Goal: Use online tool/utility: Utilize a website feature to perform a specific function

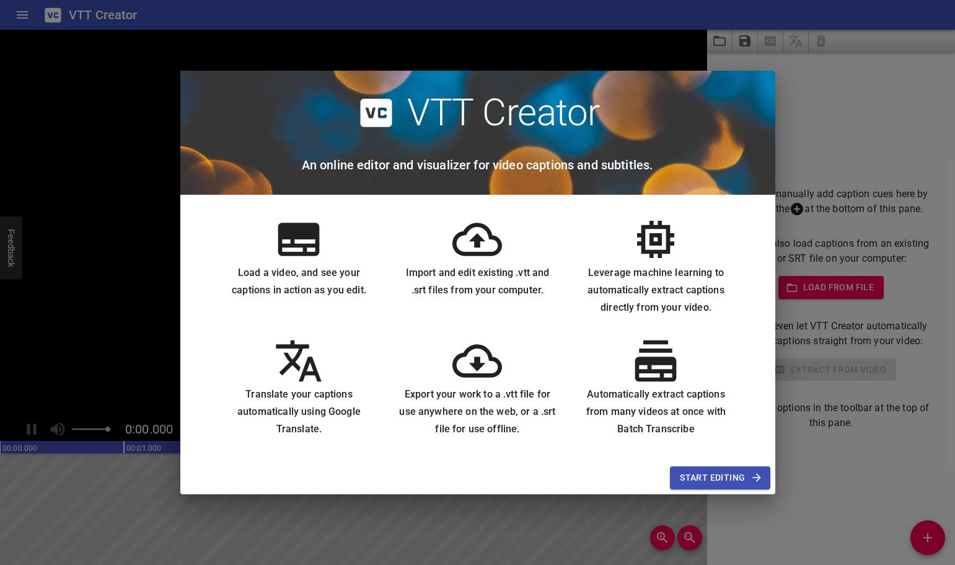
click at [715, 480] on span "Start Editing" at bounding box center [720, 477] width 80 height 15
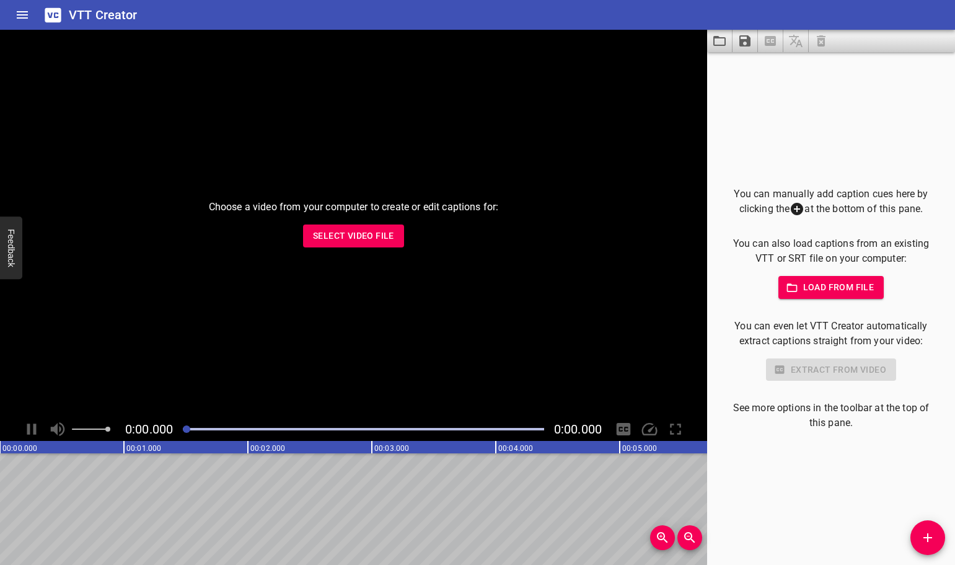
click at [355, 239] on span "Select Video File" at bounding box center [353, 235] width 81 height 15
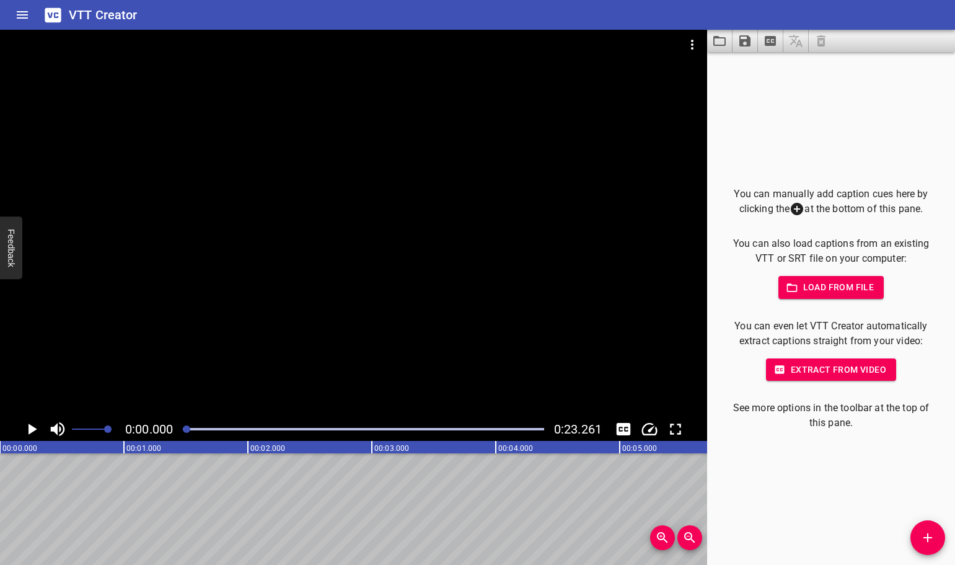
click at [815, 368] on span "Extract from video" at bounding box center [831, 369] width 110 height 15
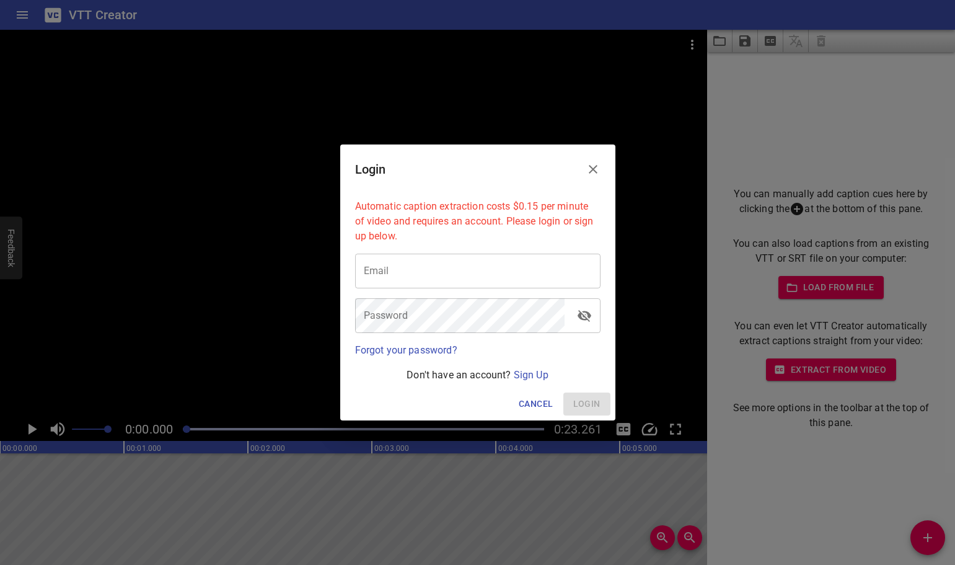
click at [594, 169] on icon "Close" at bounding box center [593, 169] width 9 height 9
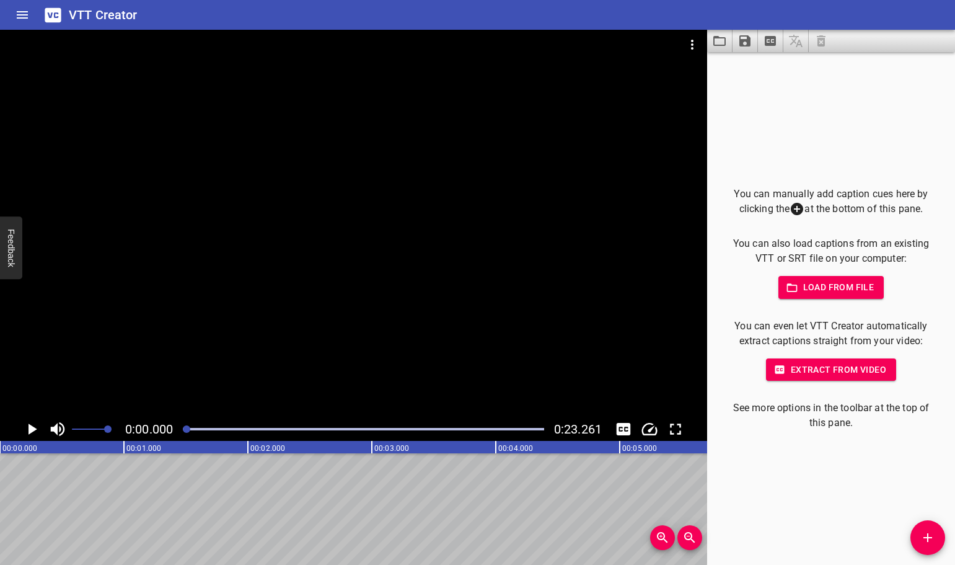
click at [34, 431] on icon "Play/Pause" at bounding box center [33, 428] width 9 height 11
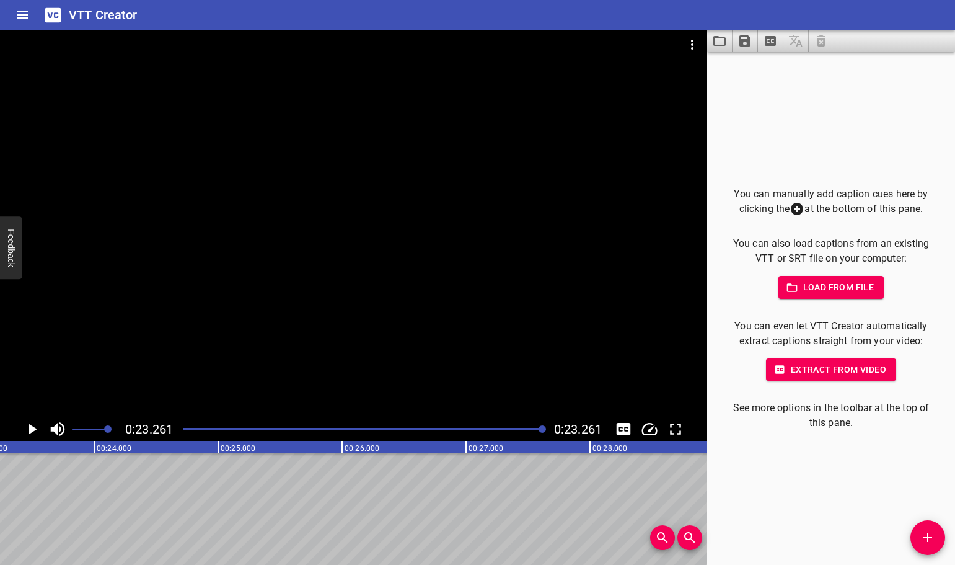
scroll to position [0, 2884]
click at [624, 425] on icon "Toggle captions" at bounding box center [624, 429] width 14 height 12
click at [927, 536] on icon "Add Cue" at bounding box center [928, 537] width 9 height 9
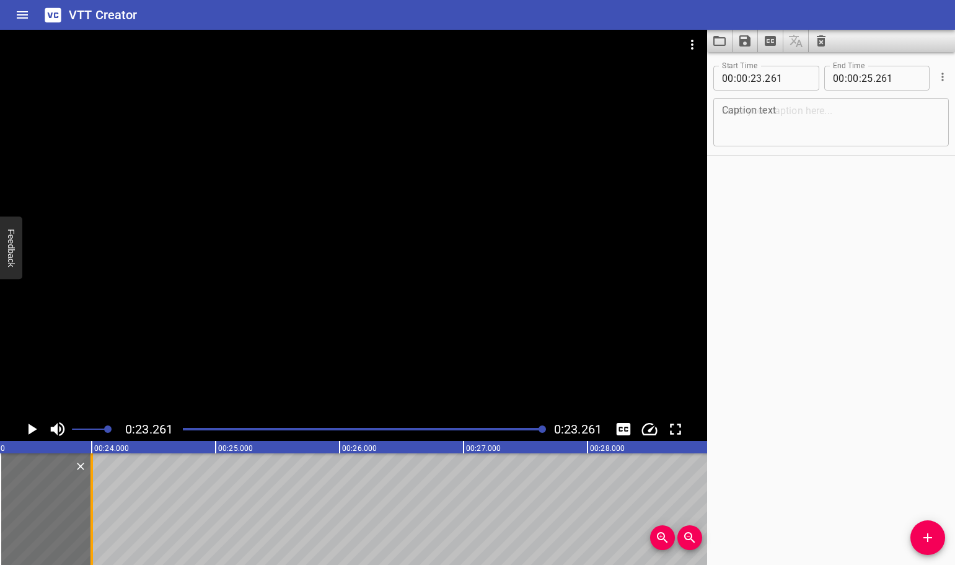
drag, startPoint x: 245, startPoint y: 507, endPoint x: 89, endPoint y: 510, distance: 156.3
click at [89, 510] on div at bounding box center [92, 509] width 12 height 112
type input "24"
type input "001"
click at [784, 110] on textarea at bounding box center [831, 122] width 218 height 35
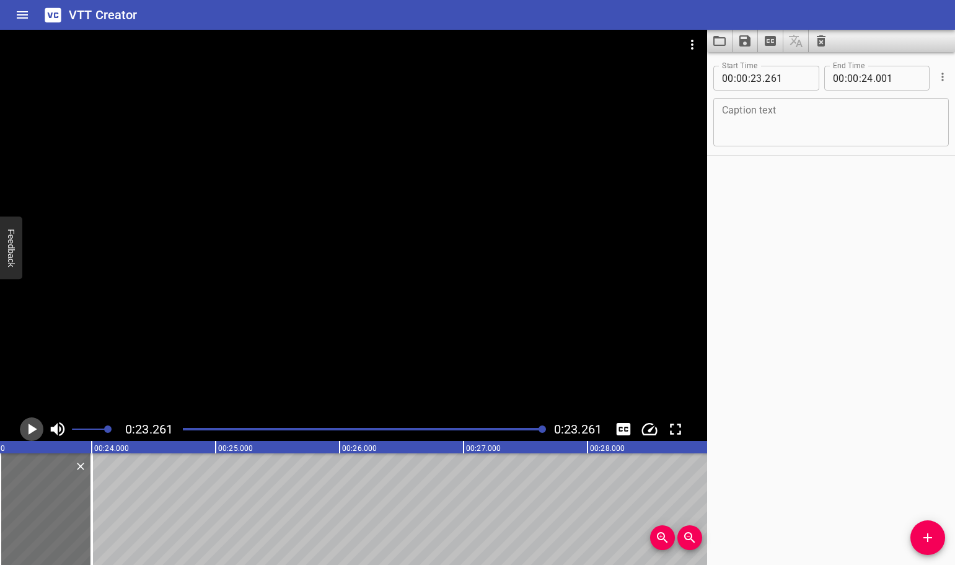
click at [32, 430] on icon "Play/Pause" at bounding box center [33, 428] width 9 height 11
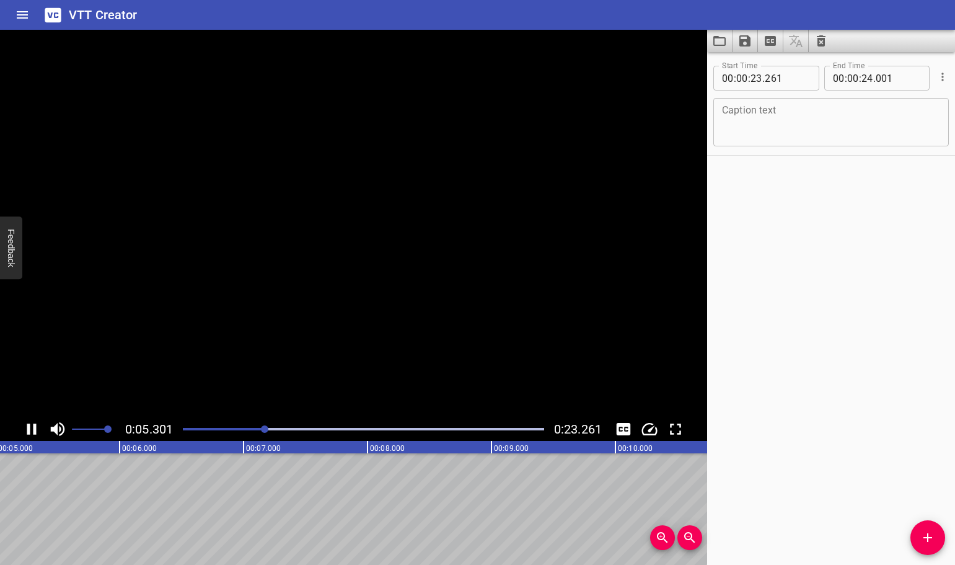
click at [32, 430] on icon "Play/Pause" at bounding box center [31, 429] width 19 height 19
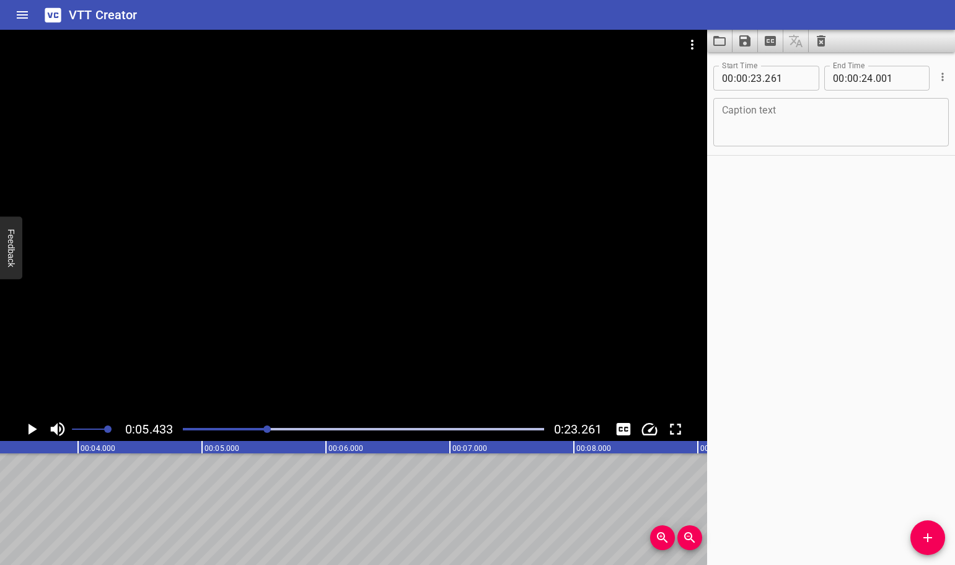
scroll to position [0, 0]
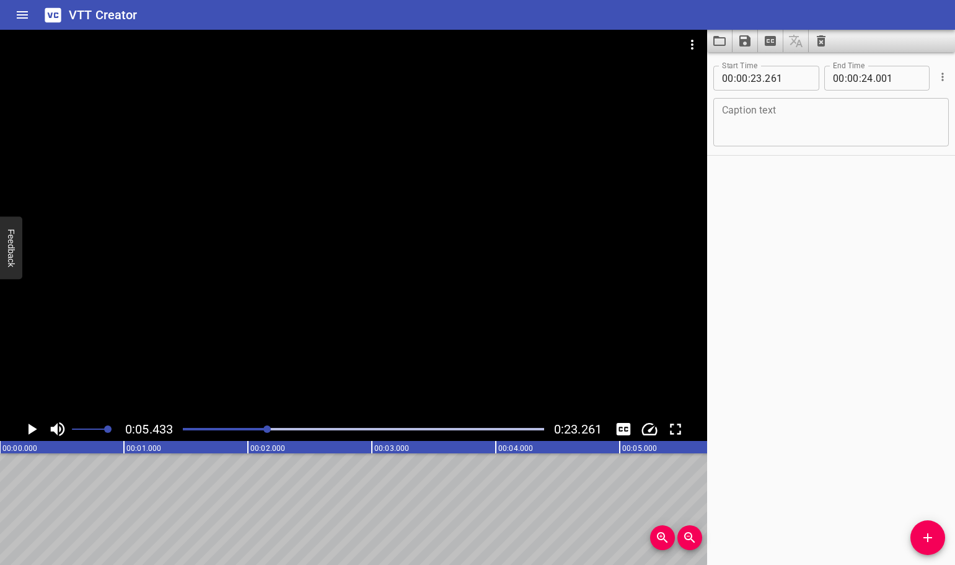
click at [810, 125] on textarea at bounding box center [831, 122] width 218 height 35
click at [929, 543] on icon "Add Cue" at bounding box center [928, 537] width 15 height 15
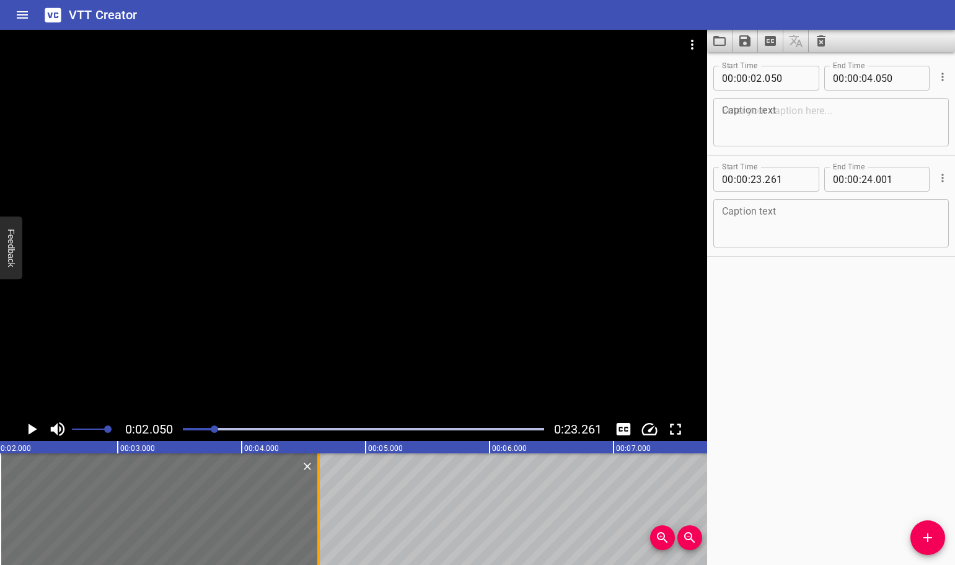
drag, startPoint x: 248, startPoint y: 520, endPoint x: 319, endPoint y: 521, distance: 70.7
click at [319, 521] on div at bounding box center [318, 509] width 2 height 112
drag, startPoint x: 319, startPoint y: 521, endPoint x: 275, endPoint y: 523, distance: 44.1
click at [317, 523] on div at bounding box center [318, 509] width 2 height 112
type input "265"
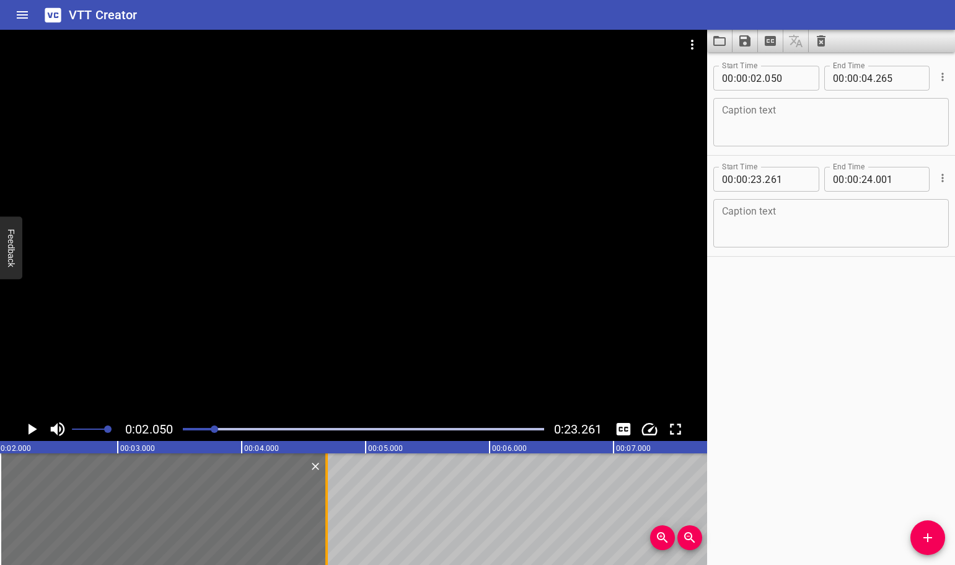
drag, startPoint x: 275, startPoint y: 523, endPoint x: 391, endPoint y: 522, distance: 116.6
click at [328, 522] on div at bounding box center [326, 509] width 2 height 112
type input "05"
type input "205"
click at [301, 521] on div at bounding box center [302, 509] width 2 height 112
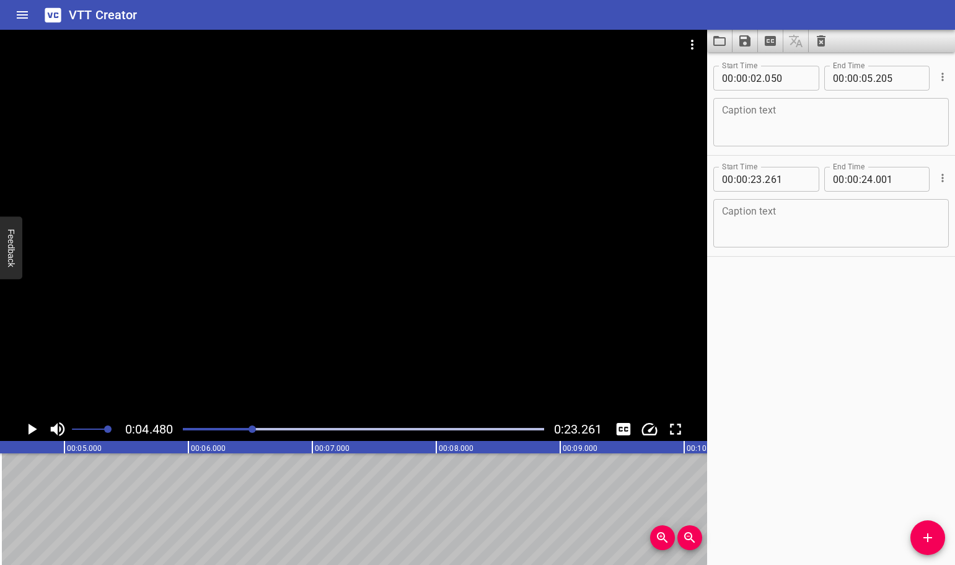
scroll to position [0, 1174]
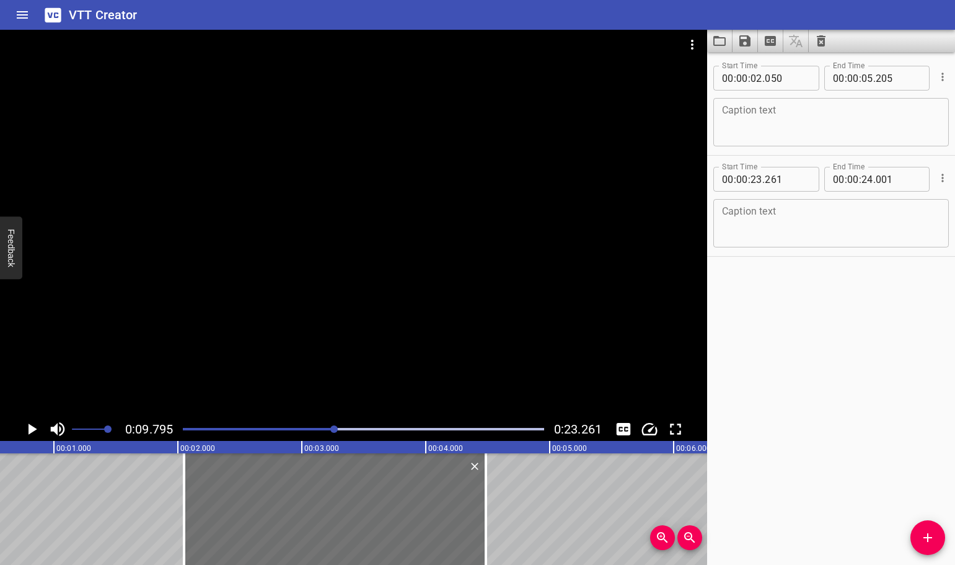
scroll to position [0, 0]
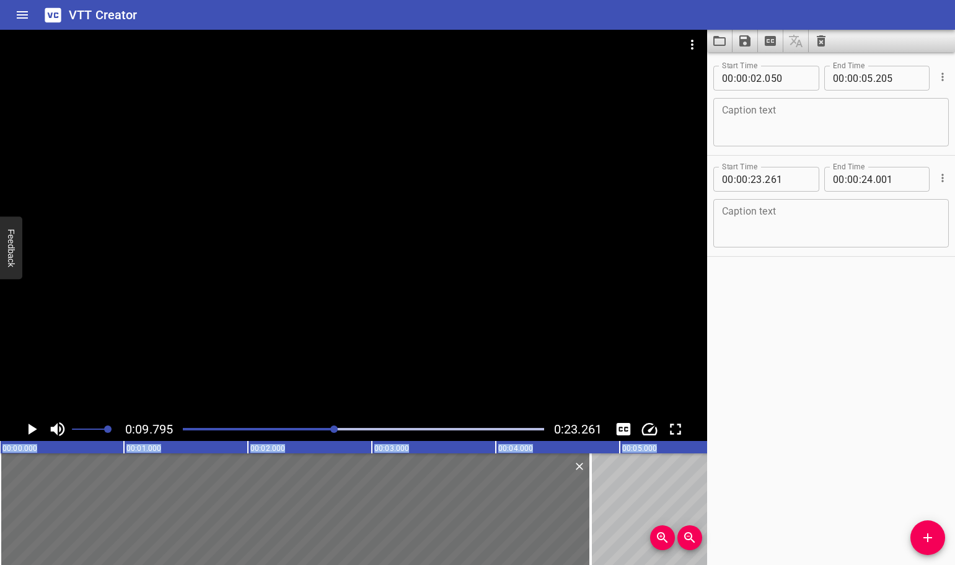
drag, startPoint x: 256, startPoint y: 518, endPoint x: -33, endPoint y: 503, distance: 289.3
click at [0, 503] on html "VTT Creator Caption Editor Batch Transcribe Login Sign Up Privacy Contact 0:09.…" at bounding box center [477, 282] width 955 height 565
type input "00"
type input "000"
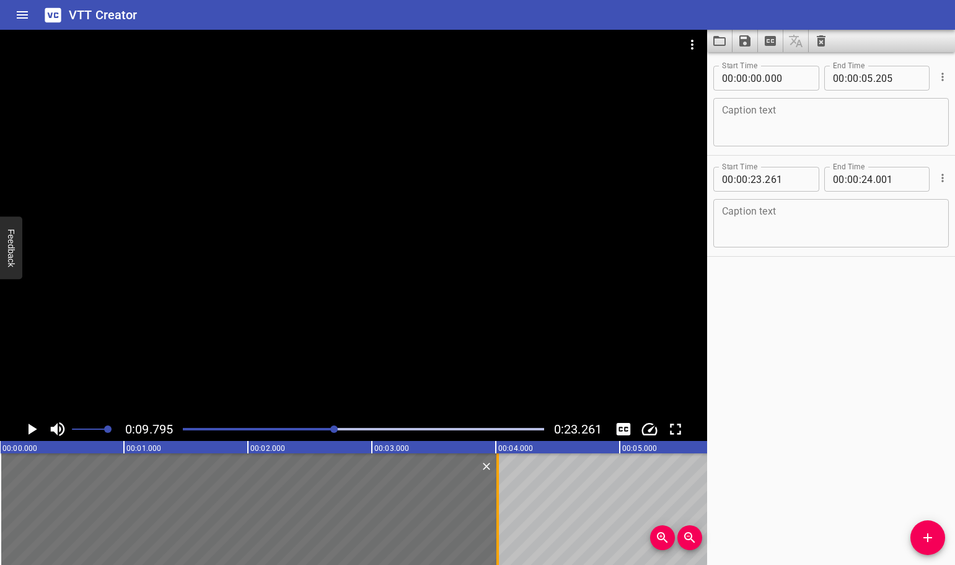
drag, startPoint x: 643, startPoint y: 523, endPoint x: 495, endPoint y: 523, distance: 147.6
click at [495, 523] on div at bounding box center [498, 509] width 12 height 112
type input "04"
type input "015"
click at [805, 123] on textarea at bounding box center [831, 122] width 218 height 35
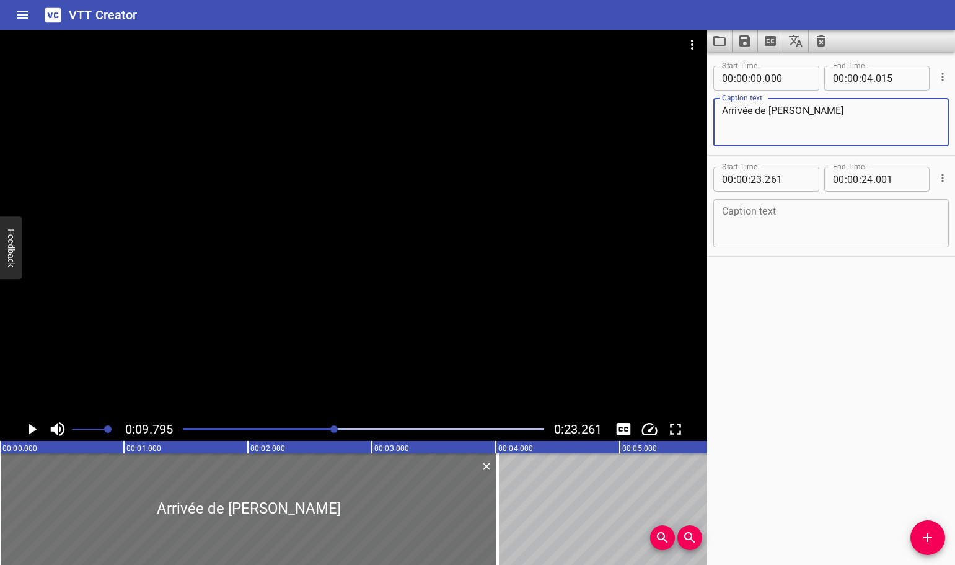
type textarea "Arrivée de [PERSON_NAME]"
click at [791, 178] on input "number" at bounding box center [787, 179] width 45 height 25
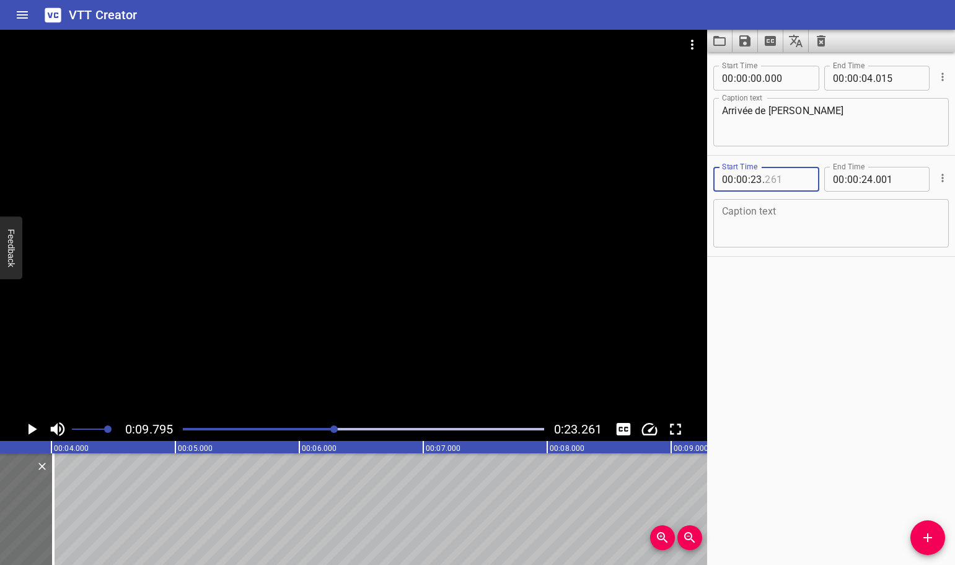
scroll to position [0, 431]
click at [786, 187] on input "number" at bounding box center [787, 179] width 45 height 25
type input "261"
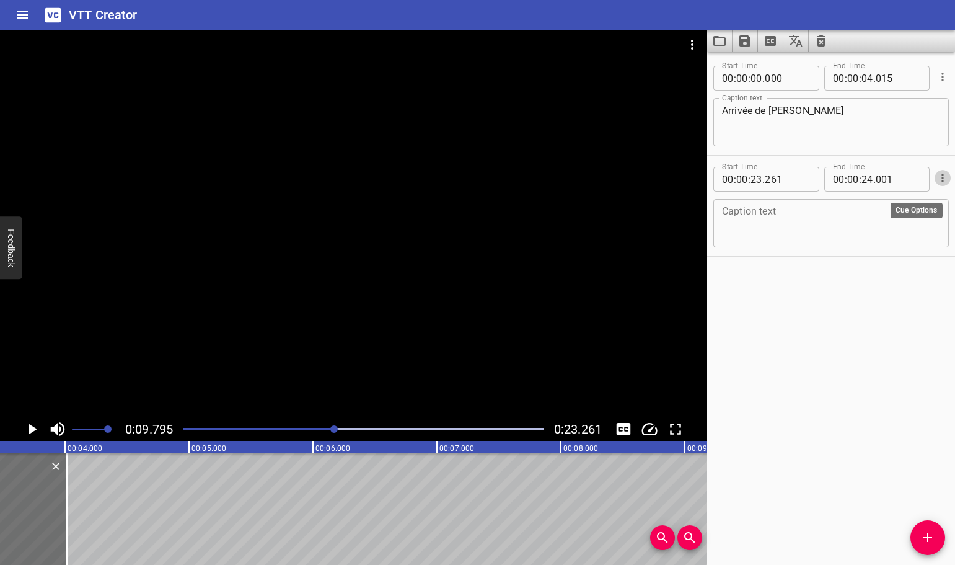
click at [937, 180] on icon "Cue Options" at bounding box center [943, 178] width 12 height 12
click at [864, 200] on li "Delete Cue" at bounding box center [891, 200] width 108 height 22
click at [929, 541] on icon "Add Cue" at bounding box center [928, 537] width 9 height 9
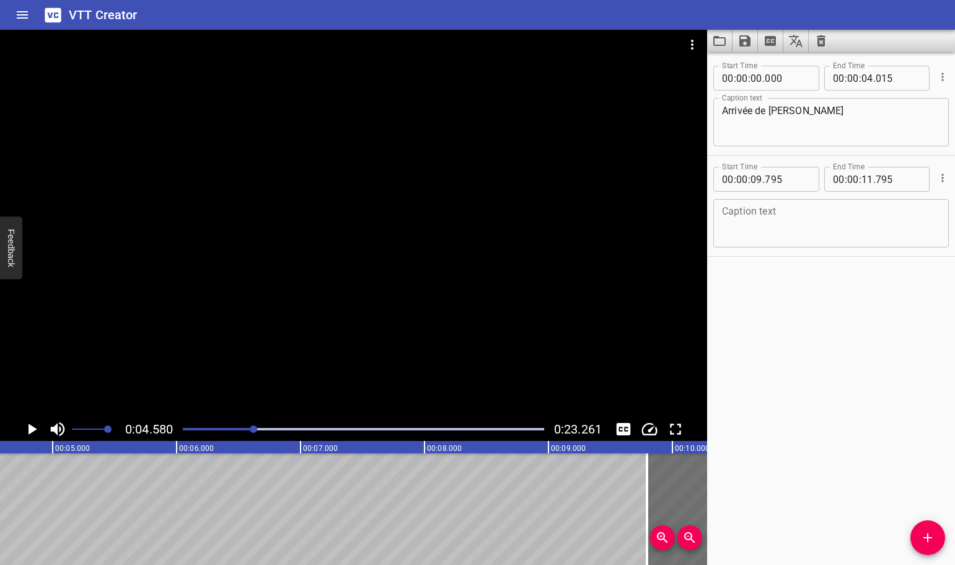
scroll to position [0, 568]
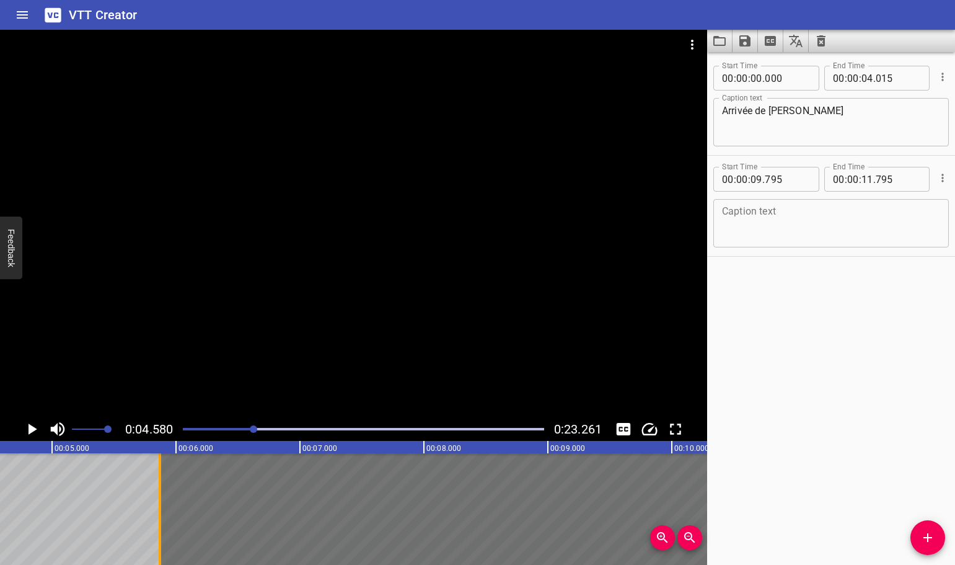
drag, startPoint x: 648, startPoint y: 501, endPoint x: 148, endPoint y: 495, distance: 499.7
click at [154, 495] on div at bounding box center [160, 509] width 12 height 112
type input "05"
type input "765"
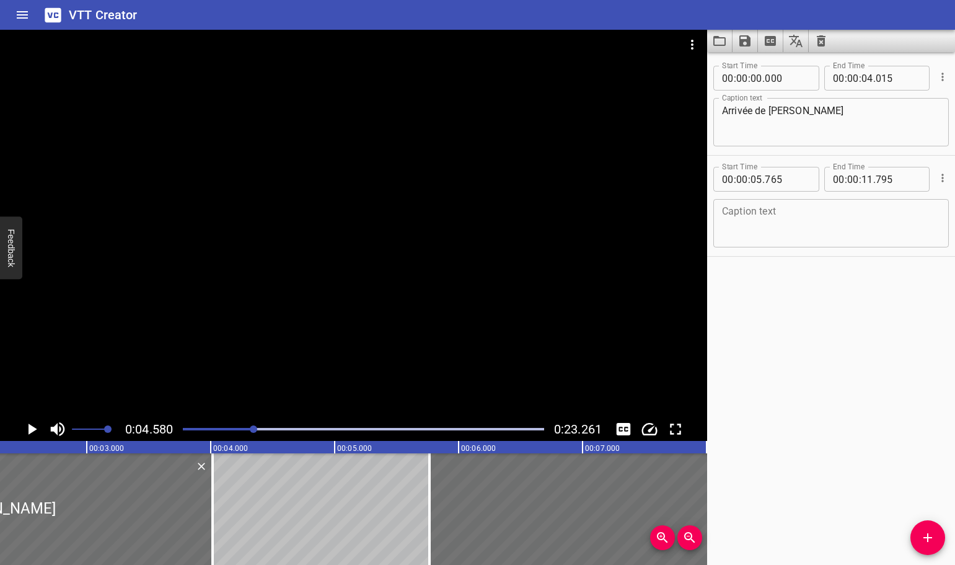
scroll to position [0, 265]
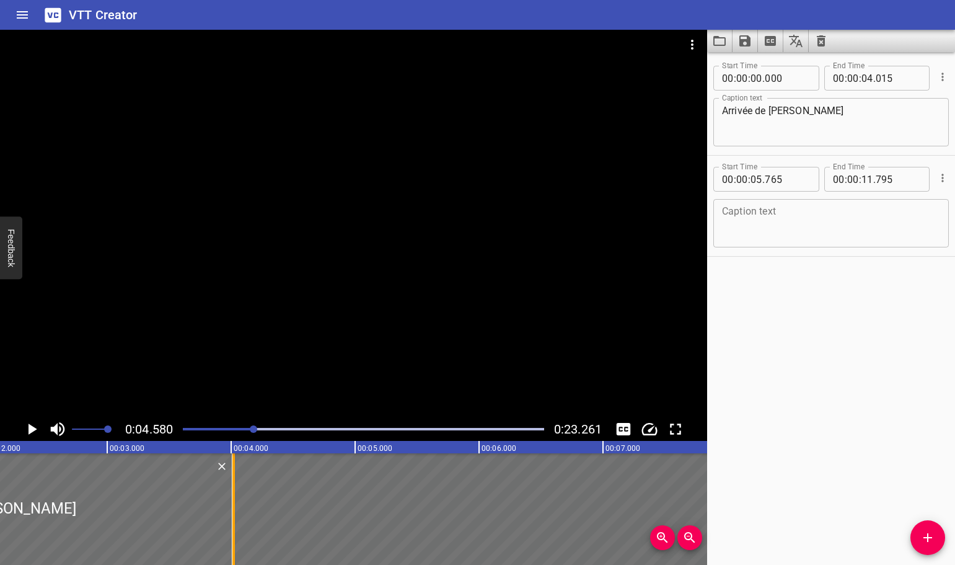
drag, startPoint x: 453, startPoint y: 505, endPoint x: 236, endPoint y: 502, distance: 216.4
click at [236, 502] on div at bounding box center [234, 509] width 12 height 112
type input "04"
type input "020"
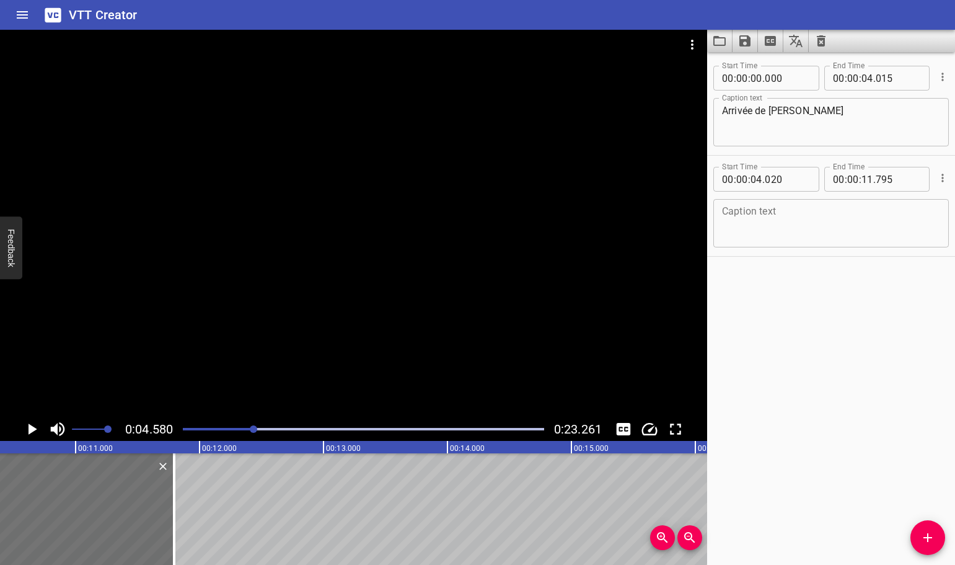
scroll to position [0, 1120]
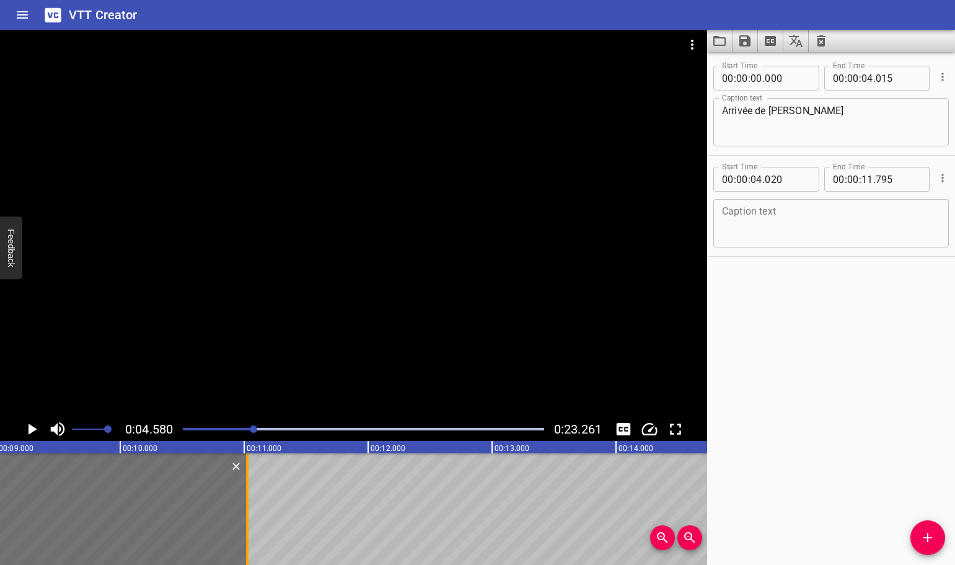
drag, startPoint x: 343, startPoint y: 528, endPoint x: 247, endPoint y: 527, distance: 96.7
click at [247, 527] on div at bounding box center [247, 509] width 2 height 112
type input "015"
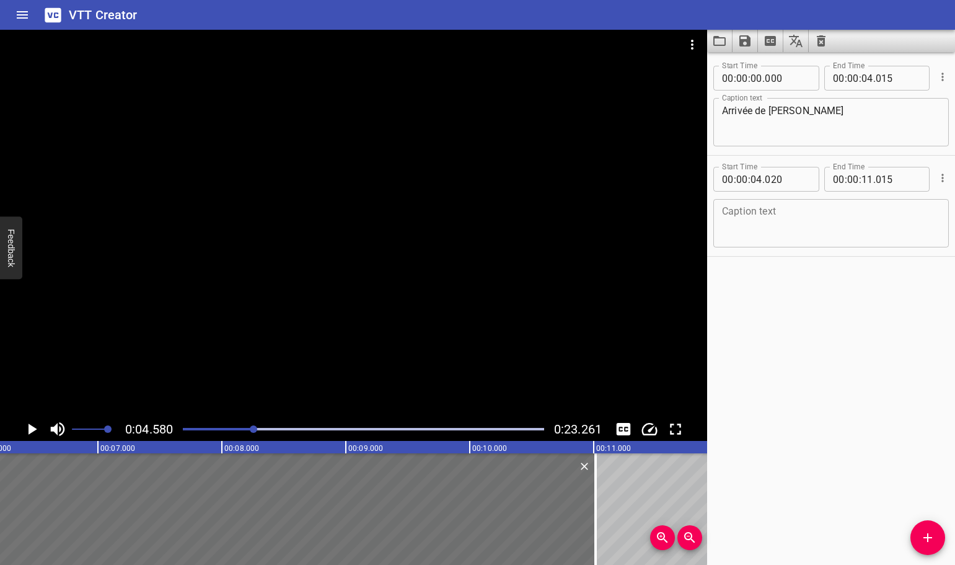
scroll to position [0, 871]
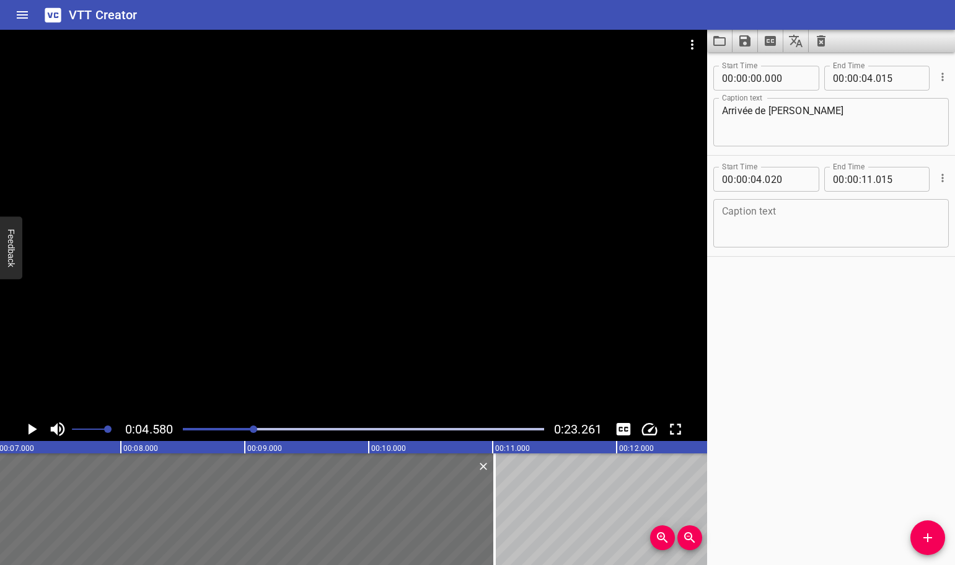
click at [828, 229] on textarea at bounding box center [831, 223] width 218 height 35
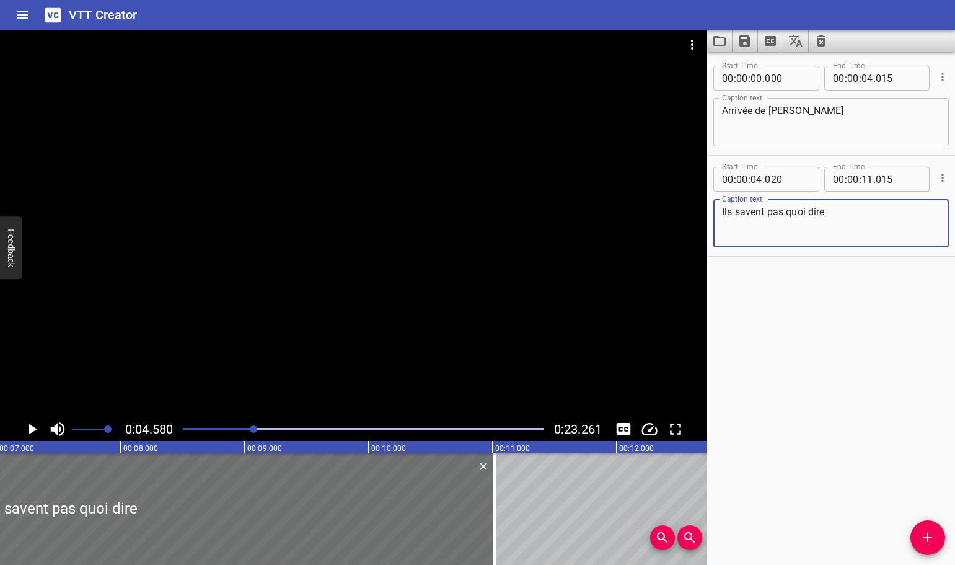
type textarea "Ils savent pas quoi dire"
click at [931, 531] on icon "Add Cue" at bounding box center [928, 537] width 15 height 15
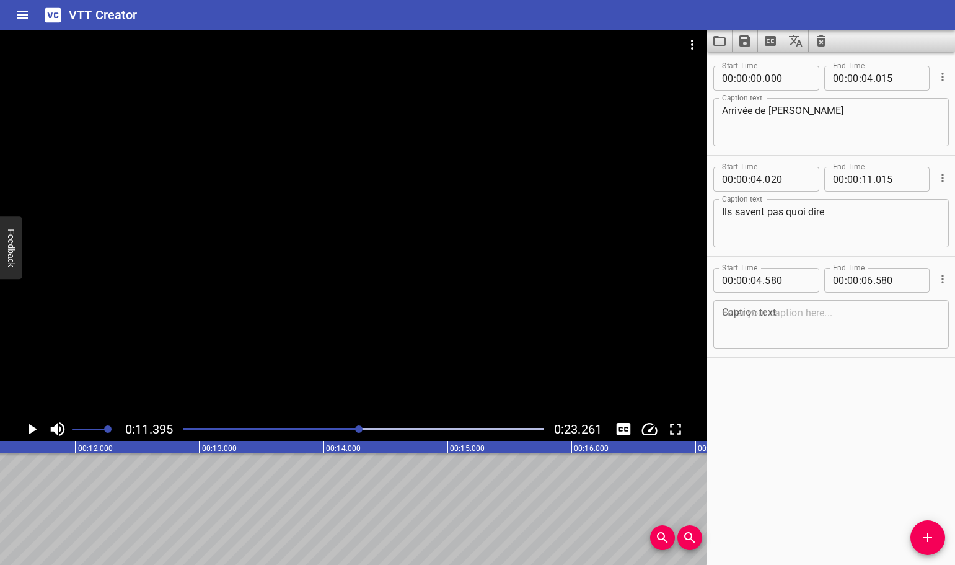
scroll to position [0, 1413]
drag, startPoint x: 784, startPoint y: 282, endPoint x: 774, endPoint y: 284, distance: 10.7
click at [774, 284] on input "number" at bounding box center [787, 280] width 45 height 25
type input "580"
click at [218, 449] on text "00:13.000" at bounding box center [218, 448] width 35 height 9
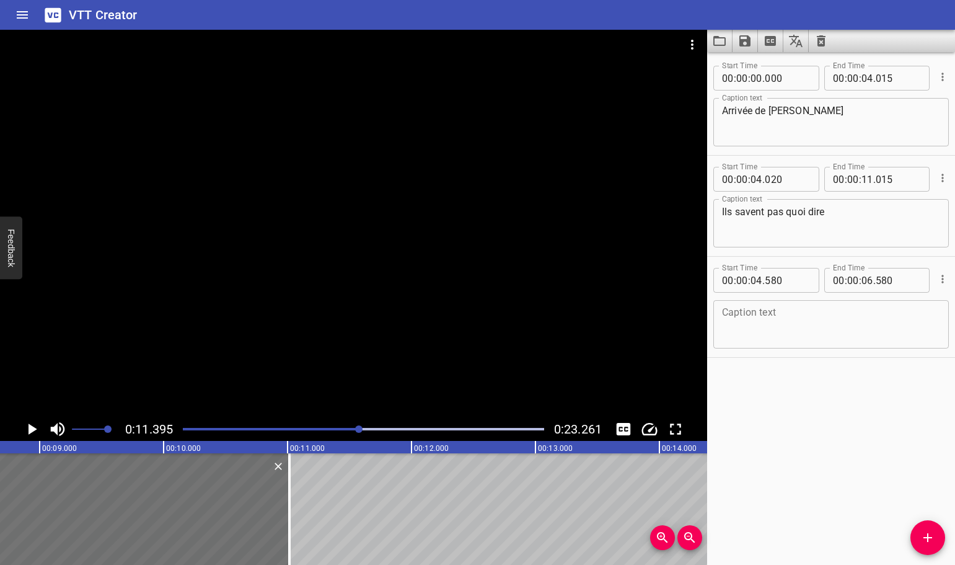
scroll to position [0, 1069]
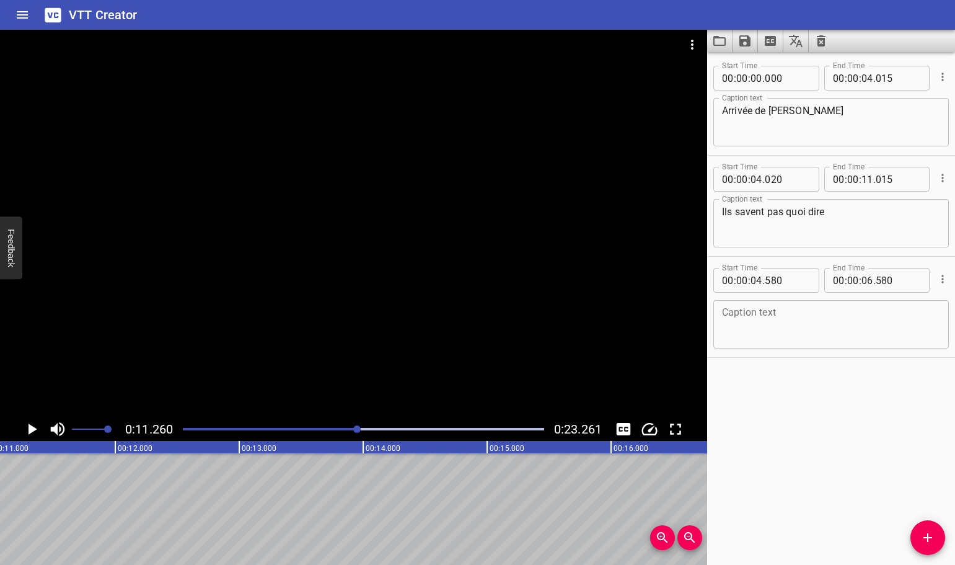
scroll to position [0, 1396]
drag, startPoint x: 786, startPoint y: 279, endPoint x: 654, endPoint y: 288, distance: 132.4
click at [654, 288] on main "0:11.260 0:23.261 00:00.000 00:01.000 00:02.000 00:03.000 00:04.000 00:05.000 0…" at bounding box center [477, 297] width 955 height 535
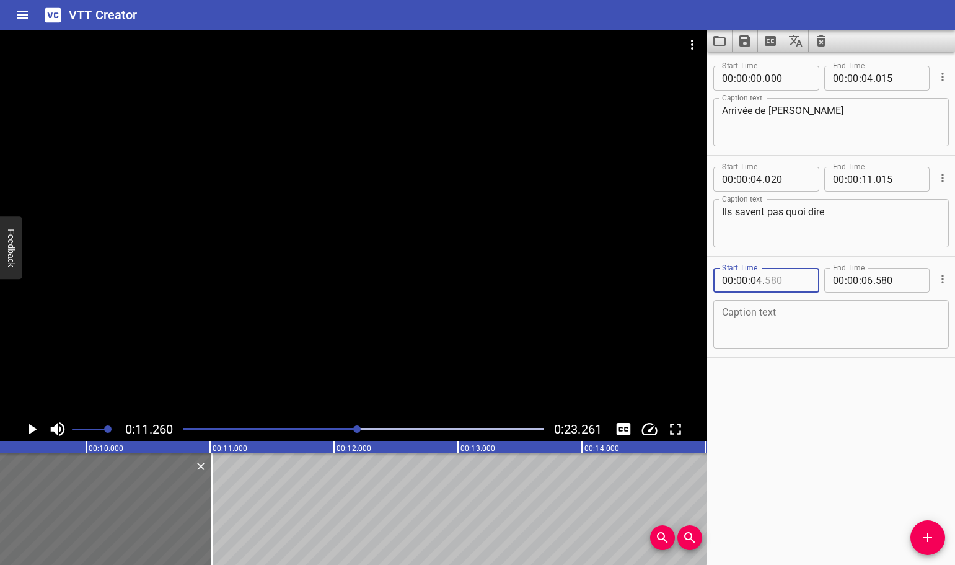
scroll to position [0, 1180]
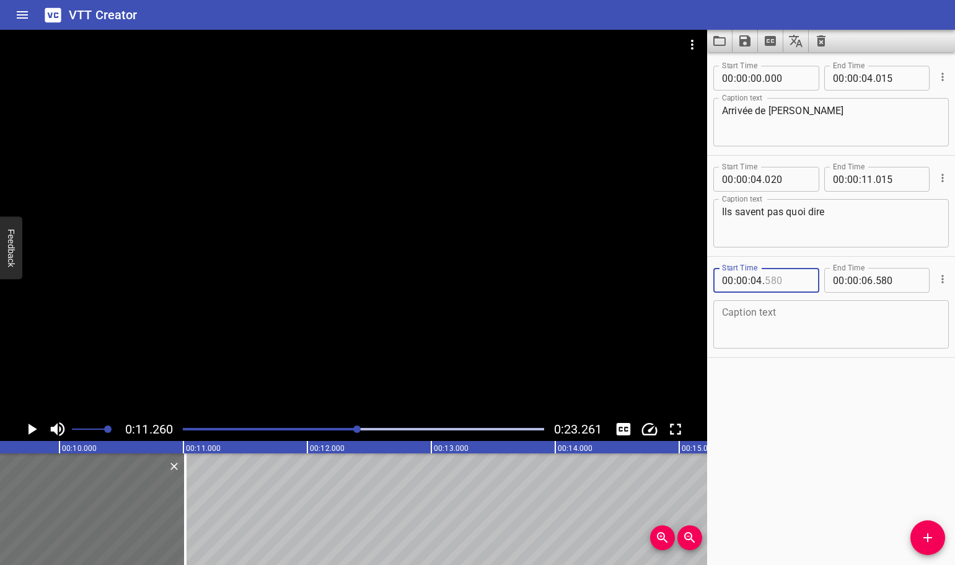
type input "580"
drag, startPoint x: 233, startPoint y: 487, endPoint x: 216, endPoint y: 503, distance: 22.8
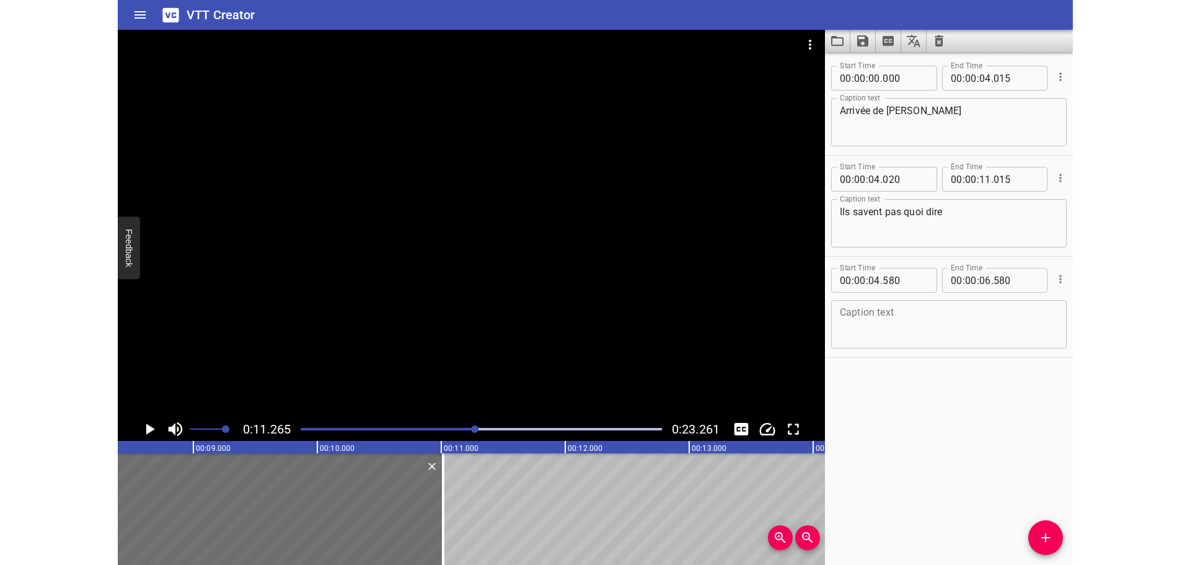
scroll to position [0, 1047]
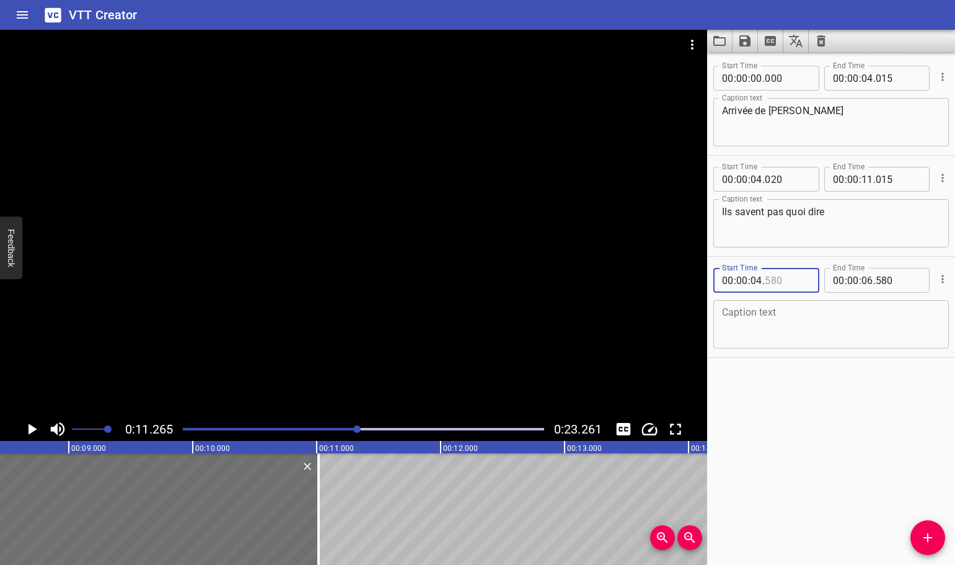
drag, startPoint x: 789, startPoint y: 275, endPoint x: 741, endPoint y: 277, distance: 47.8
click at [741, 277] on div "00 : 00 : 04 ." at bounding box center [767, 280] width 106 height 25
type input "580"
click at [809, 336] on textarea at bounding box center [831, 324] width 218 height 35
drag, startPoint x: 786, startPoint y: 283, endPoint x: 748, endPoint y: 283, distance: 37.8
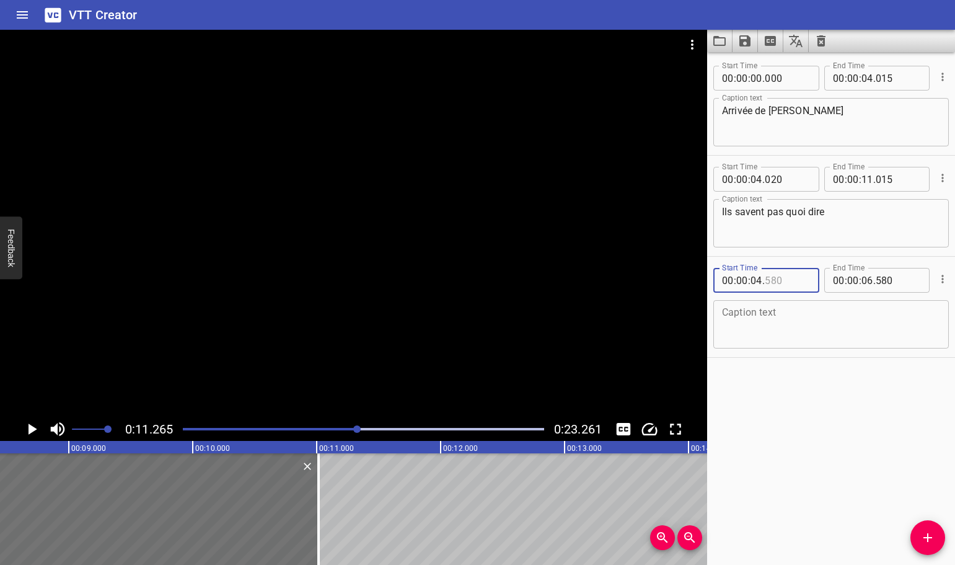
click at [748, 282] on div "00 : 00 : 04 ." at bounding box center [767, 280] width 106 height 25
type input "580"
click at [742, 283] on input "number" at bounding box center [743, 280] width 12 height 25
type input "11"
type input "02"
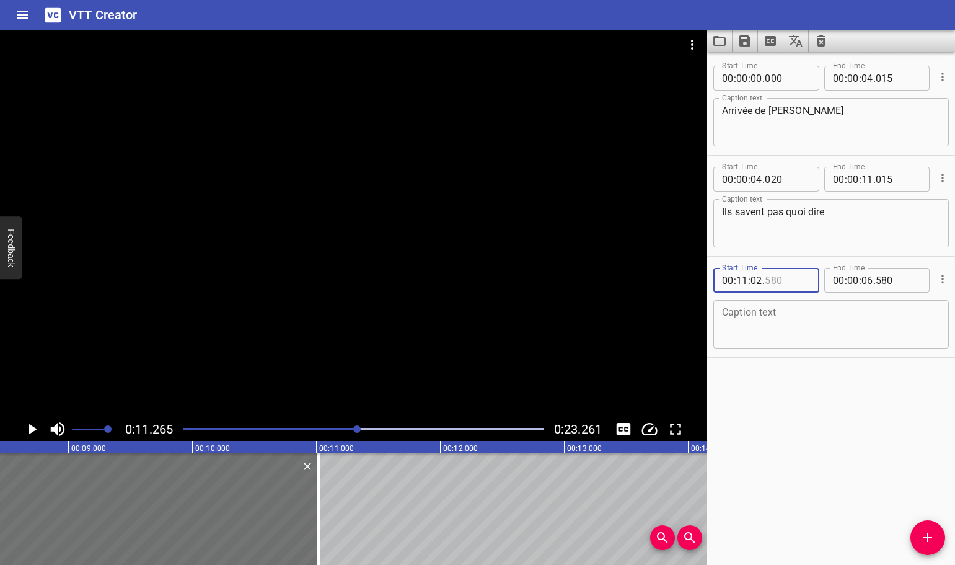
type input "580"
click at [841, 316] on textarea at bounding box center [831, 324] width 218 height 35
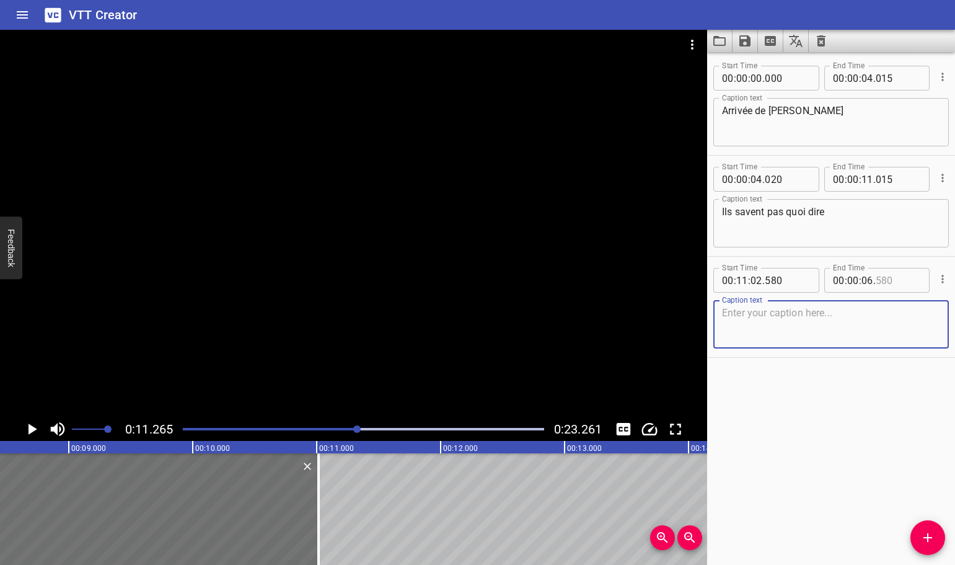
click at [880, 282] on input "number" at bounding box center [898, 280] width 45 height 25
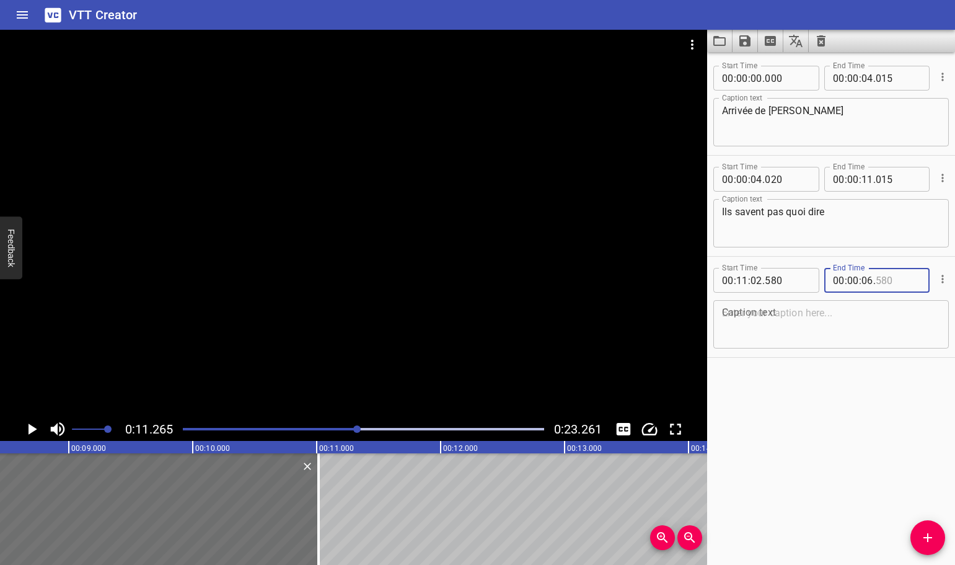
drag, startPoint x: 896, startPoint y: 281, endPoint x: 789, endPoint y: 282, distance: 107.3
click at [789, 282] on div "Start Time 00 : 11 : 02 . 580 Start Time End Time 00 : 00 : 06 . End Time" at bounding box center [832, 279] width 236 height 32
type input "0"
type input "580"
type input "00"
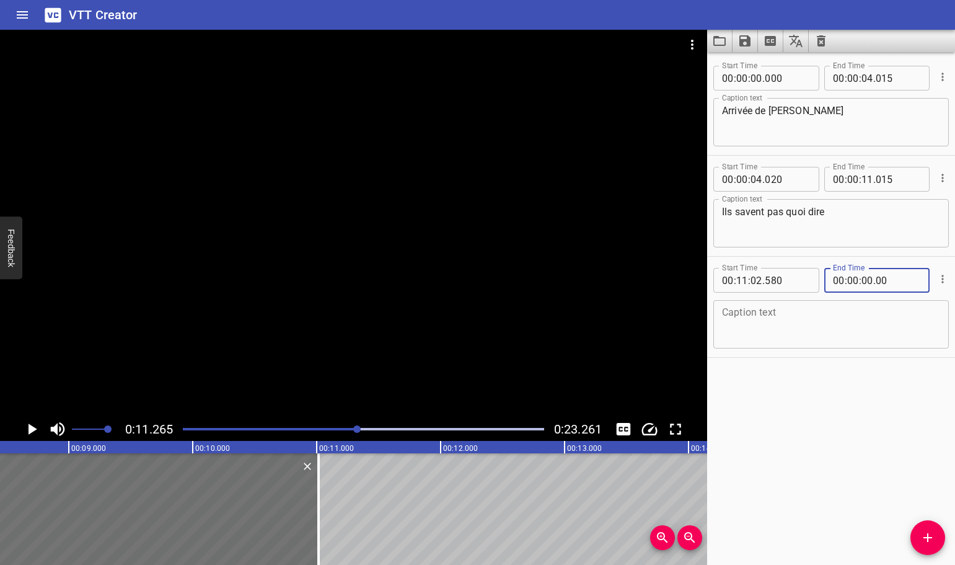
type input "00"
type input "000"
click at [848, 278] on input "number" at bounding box center [854, 280] width 12 height 25
type input "23"
type input "00"
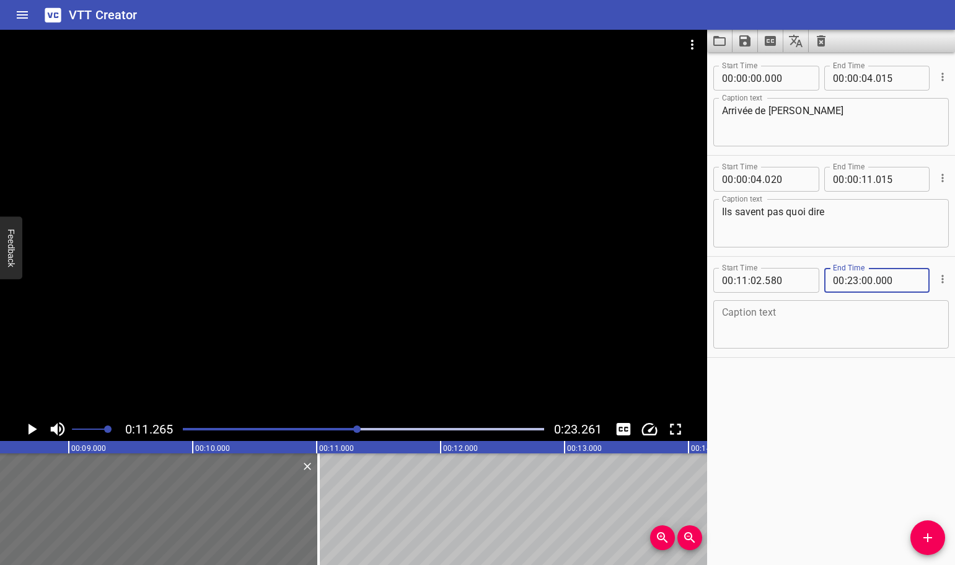
click at [844, 321] on textarea at bounding box center [831, 324] width 218 height 35
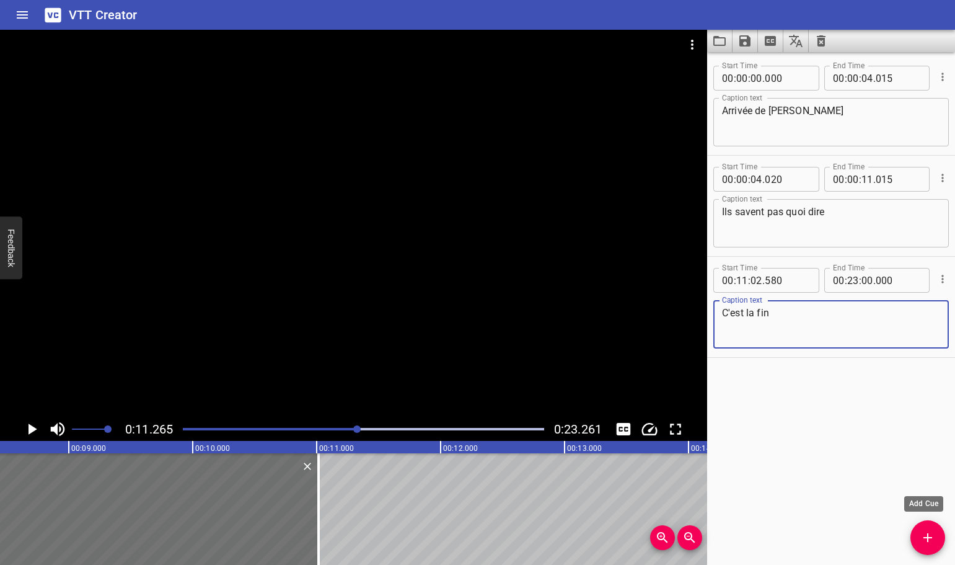
type textarea "C'est la fin"
click at [919, 533] on span "Add Cue" at bounding box center [928, 537] width 35 height 15
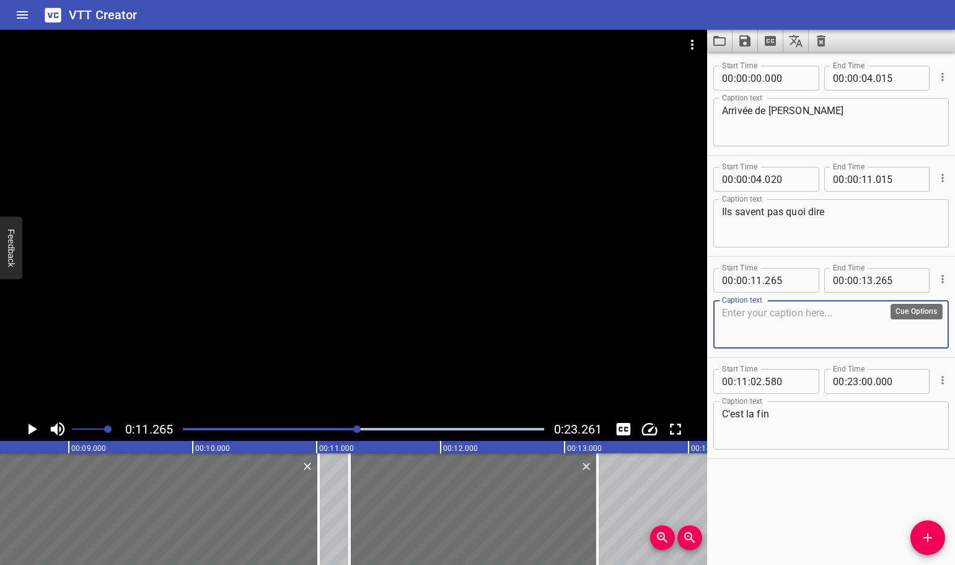
click at [940, 282] on button "Cue Options" at bounding box center [943, 279] width 16 height 16
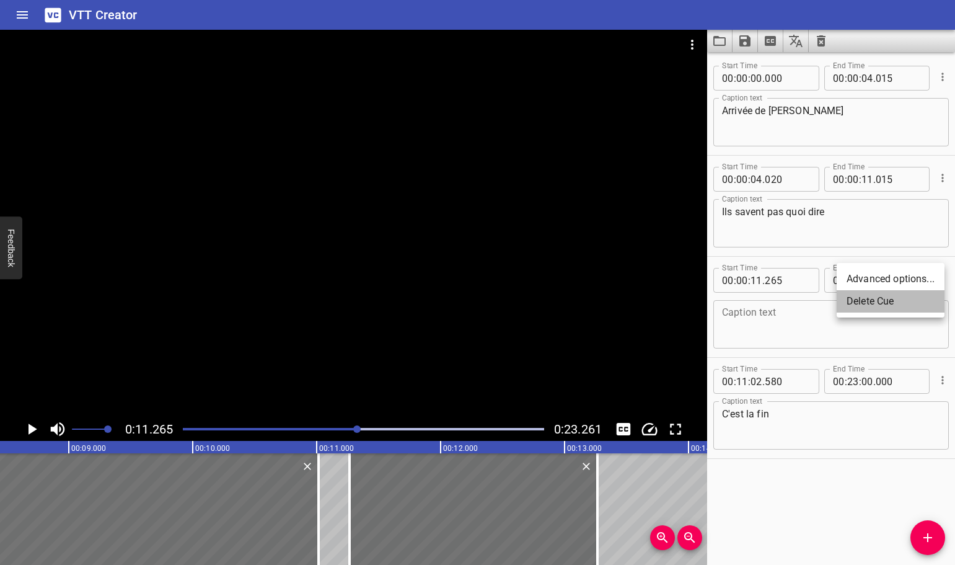
click at [887, 301] on li "Delete Cue" at bounding box center [891, 301] width 108 height 22
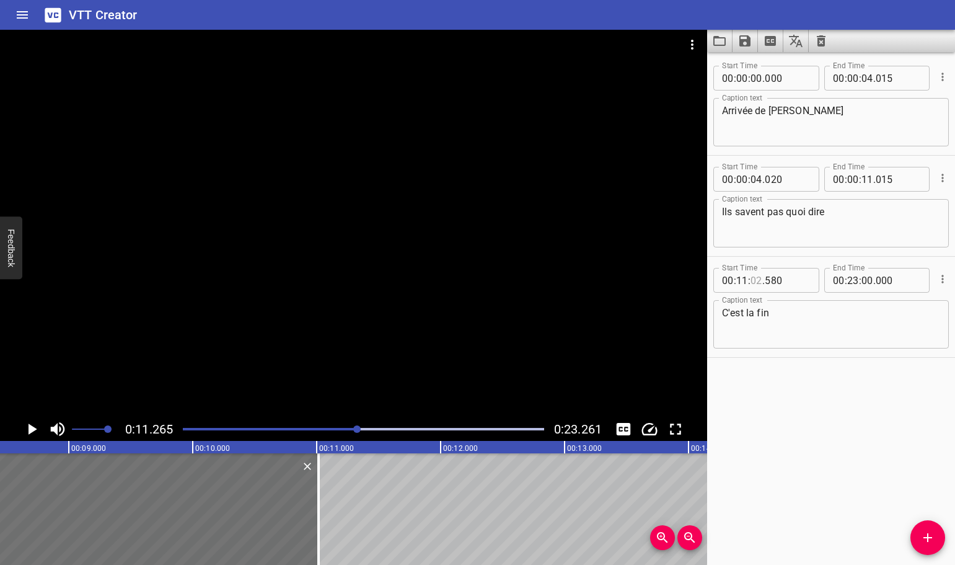
click at [754, 278] on input "number" at bounding box center [757, 280] width 12 height 25
type input "11"
type input "016"
click at [746, 281] on input "number" at bounding box center [743, 280] width 12 height 25
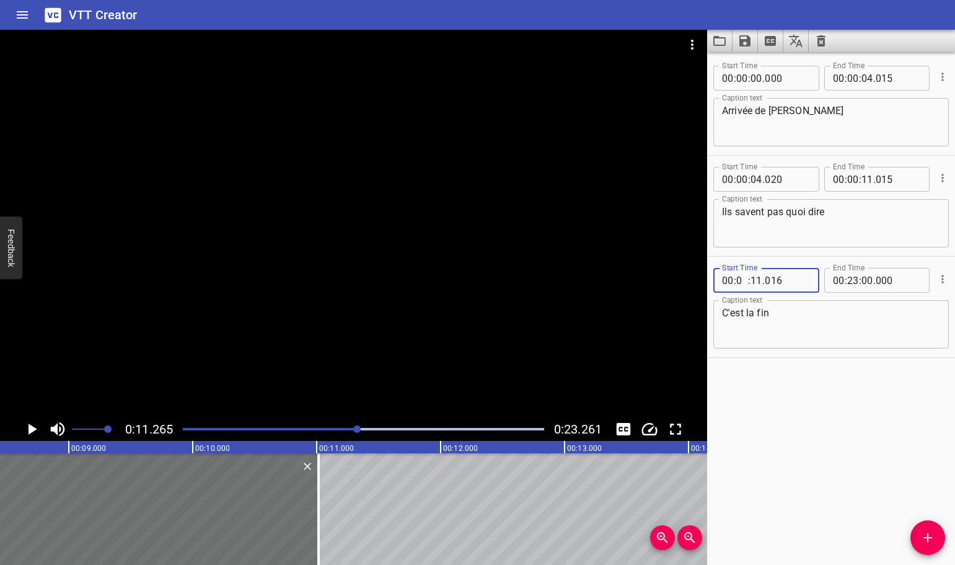
type input "00"
type input "11"
click at [848, 280] on input "number" at bounding box center [854, 280] width 12 height 25
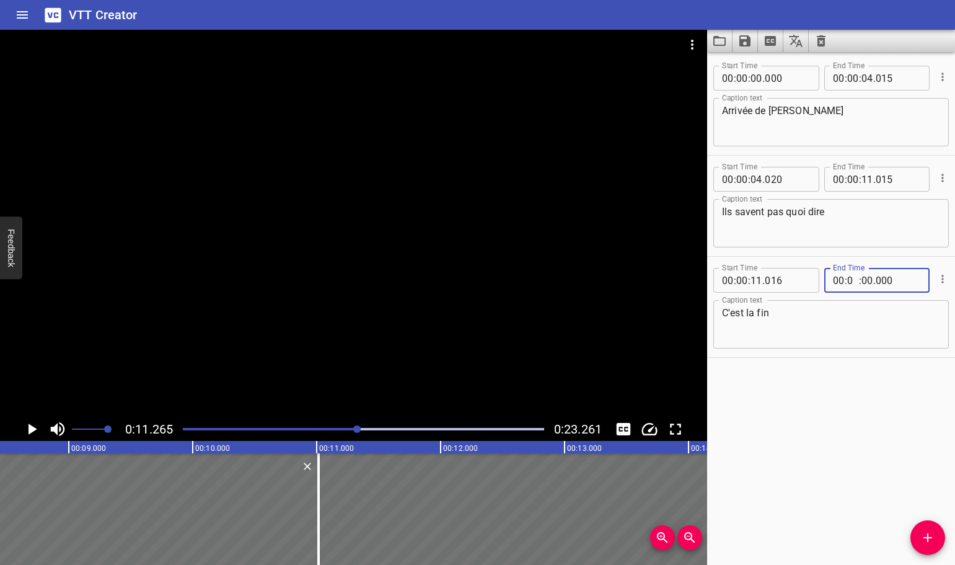
type input "00"
type input "23"
type input "000"
click at [835, 420] on div "Start Time 00 : 00 : 00 . 000 Start Time End Time 00 : 00 : 04 . 015 End Time C…" at bounding box center [831, 308] width 248 height 513
click at [768, 42] on icon "Extract captions from video" at bounding box center [770, 41] width 11 height 10
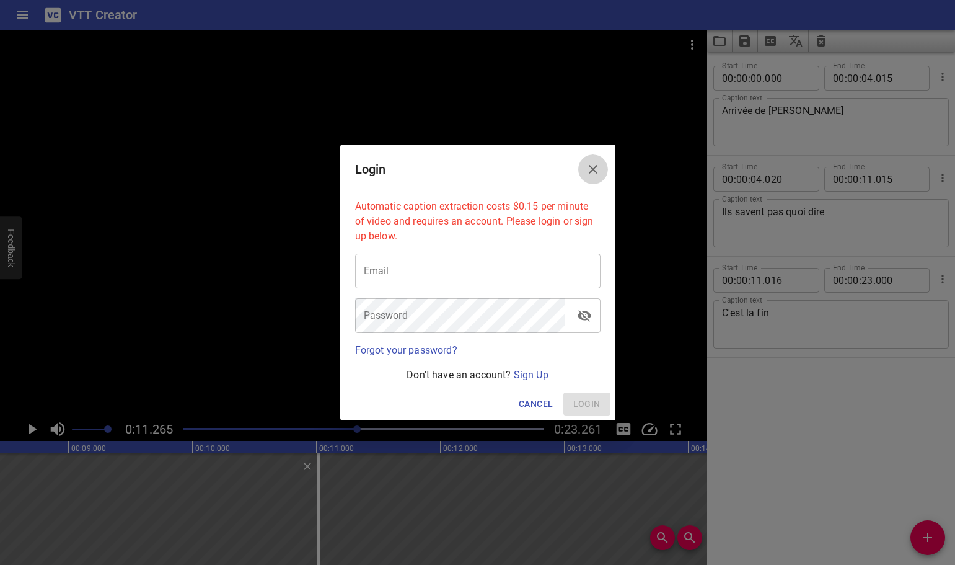
drag, startPoint x: 598, startPoint y: 170, endPoint x: 614, endPoint y: 169, distance: 16.8
click at [597, 170] on icon "Close" at bounding box center [593, 169] width 15 height 15
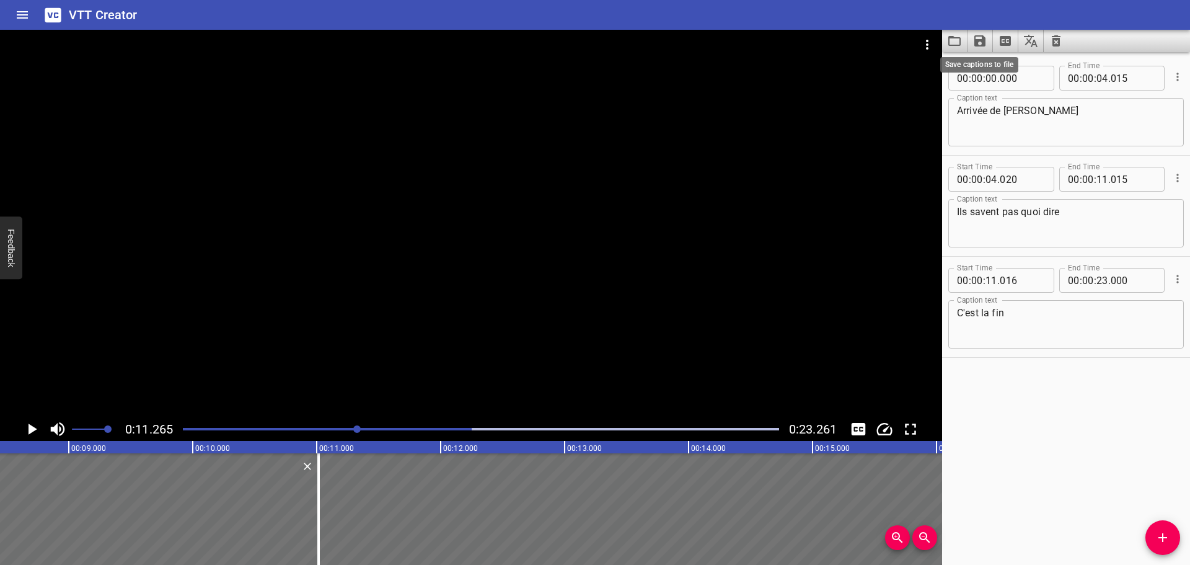
click at [955, 37] on icon "Save captions to file" at bounding box center [980, 40] width 11 height 11
click at [955, 66] on li "Save to VTT file" at bounding box center [1013, 68] width 91 height 22
